Goal: Use online tool/utility: Utilize a website feature to perform a specific function

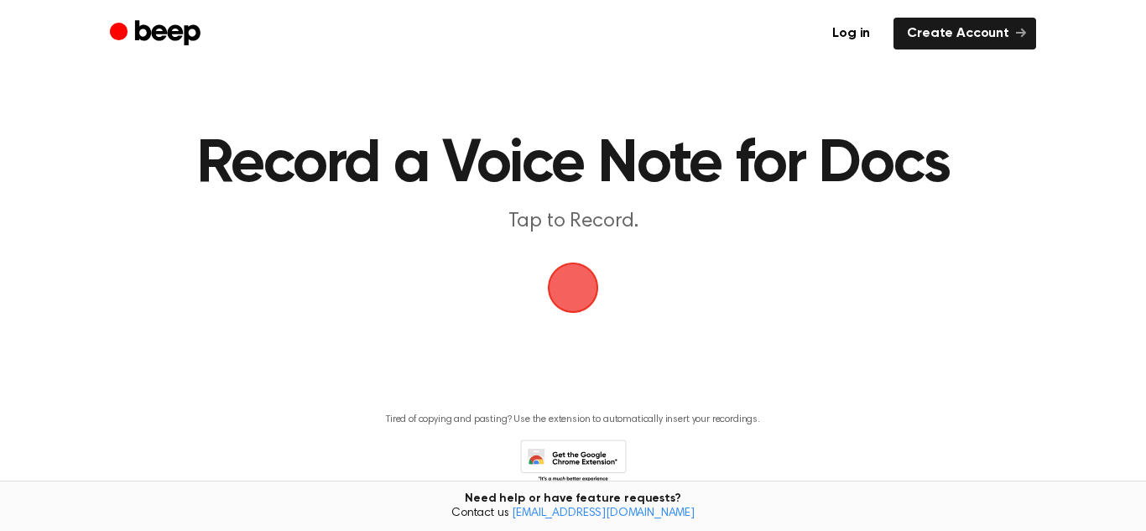
click at [565, 175] on h1 "Record a Voice Note for Docs" at bounding box center [573, 164] width 784 height 60
click at [554, 306] on span "button" at bounding box center [573, 287] width 47 height 47
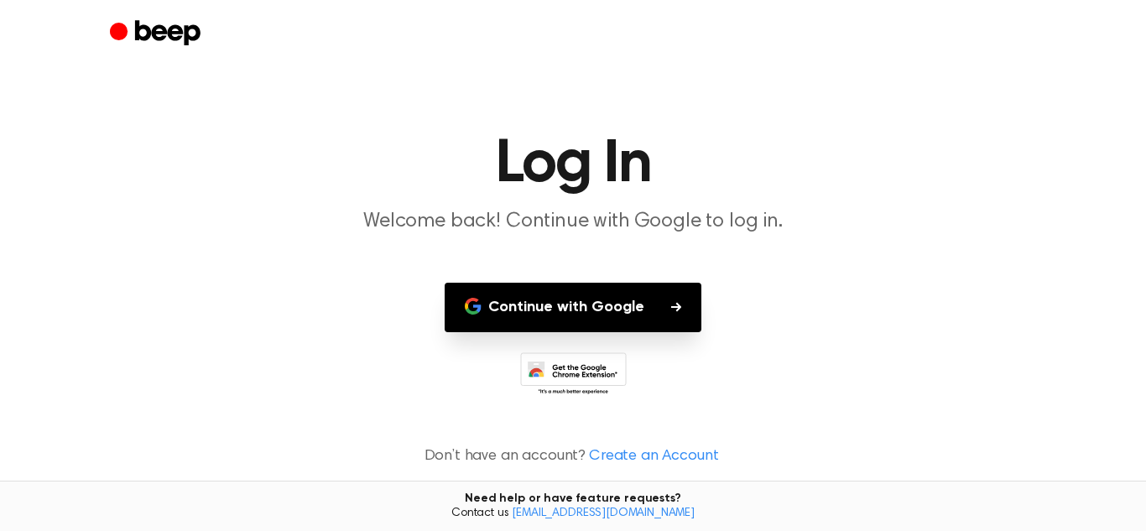
click at [556, 307] on button "Continue with Google" at bounding box center [573, 308] width 257 height 50
click at [642, 297] on button "Continue with Google" at bounding box center [573, 308] width 257 height 50
click at [667, 310] on button "Continue with Google" at bounding box center [573, 308] width 257 height 50
